Goal: Task Accomplishment & Management: Use online tool/utility

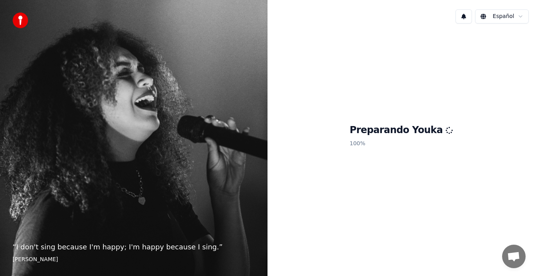
scroll to position [157, 0]
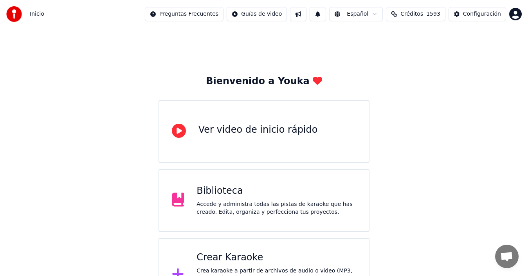
click at [246, 262] on div "Crear Karaoke" at bounding box center [277, 257] width 160 height 13
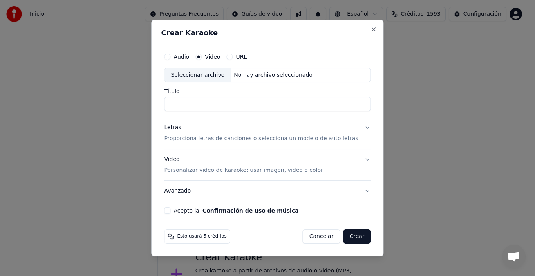
click at [188, 57] on label "Audio" at bounding box center [182, 56] width 16 height 5
click at [170, 57] on button "Audio" at bounding box center [167, 57] width 6 height 6
click at [211, 76] on div "Seleccionar archivo" at bounding box center [197, 75] width 66 height 14
type input "**********"
click at [361, 128] on button "Letras Proporciona letras de canciones o selecciona un modelo de auto letras" at bounding box center [267, 133] width 206 height 31
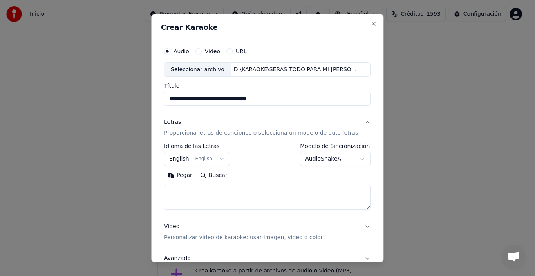
click at [352, 160] on body "Inicio Preguntas Frecuentes Guías de video Español Créditos 1593 Configuración …" at bounding box center [264, 156] width 528 height 312
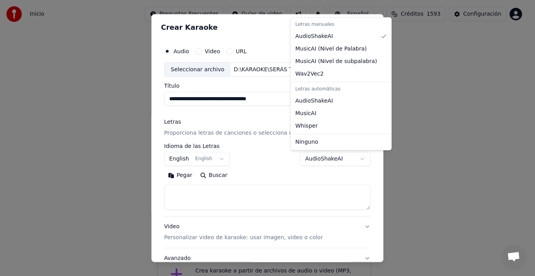
select select "**********"
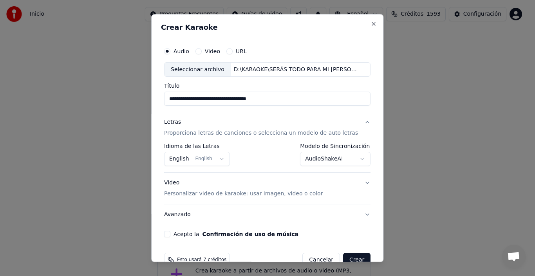
click at [176, 160] on button "English English" at bounding box center [197, 159] width 66 height 14
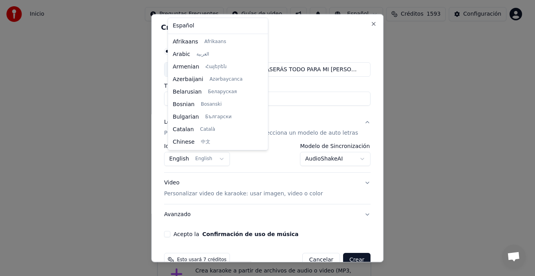
scroll to position [63, 0]
select select "**"
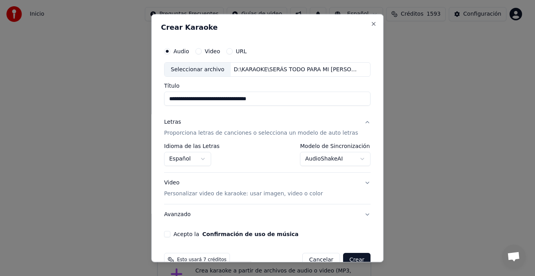
scroll to position [18, 0]
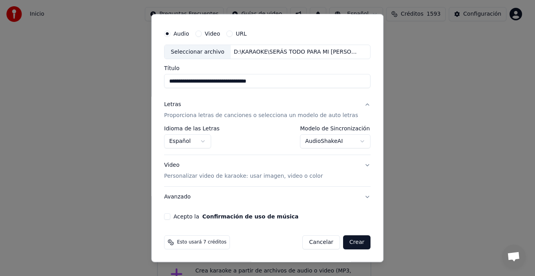
click at [170, 217] on button "Acepto la Confirmación de uso de música" at bounding box center [167, 216] width 6 height 6
click at [260, 179] on p "Personalizar video de karaoke: usar imagen, video o color" at bounding box center [243, 176] width 159 height 8
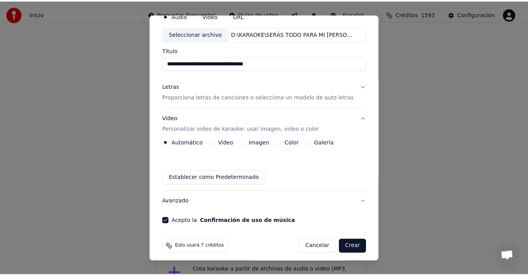
scroll to position [40, 0]
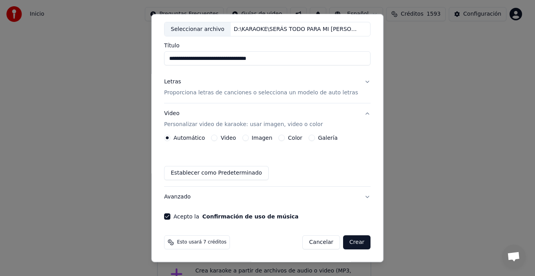
click at [347, 243] on button "Crear" at bounding box center [356, 242] width 27 height 14
